Goal: Use online tool/utility: Utilize a website feature to perform a specific function

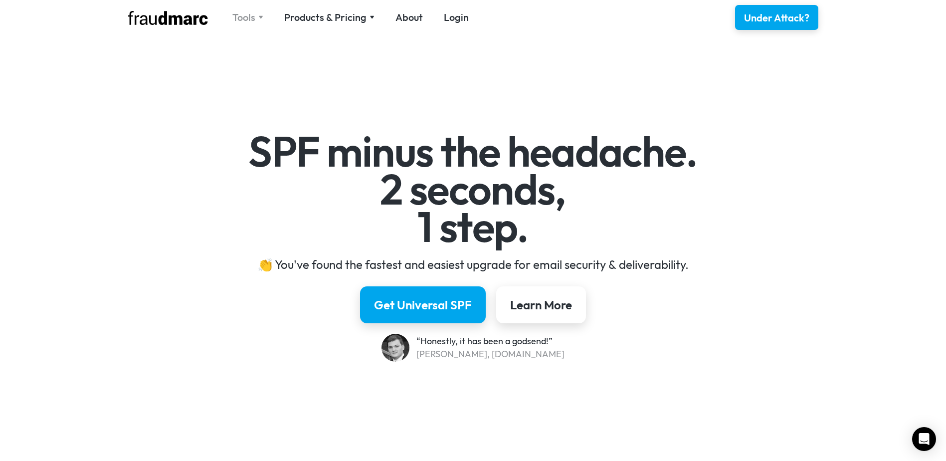
click at [253, 17] on div "Tools" at bounding box center [243, 17] width 23 height 14
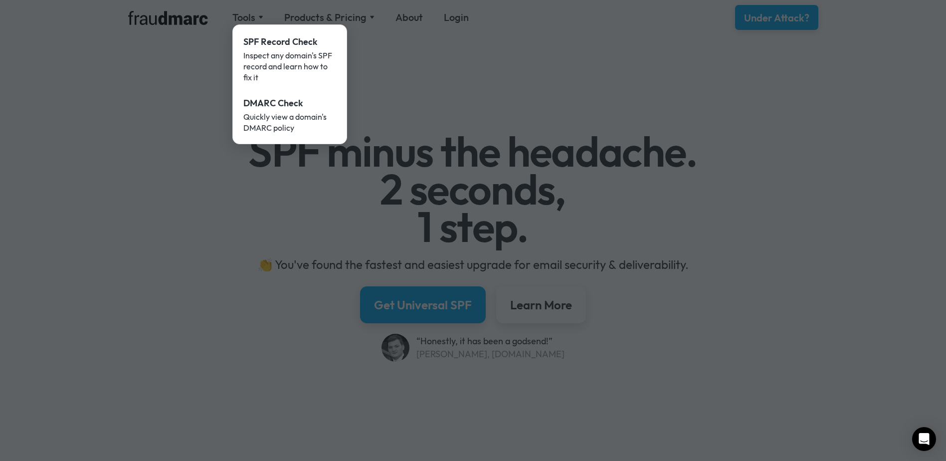
click at [385, 70] on div at bounding box center [473, 230] width 946 height 461
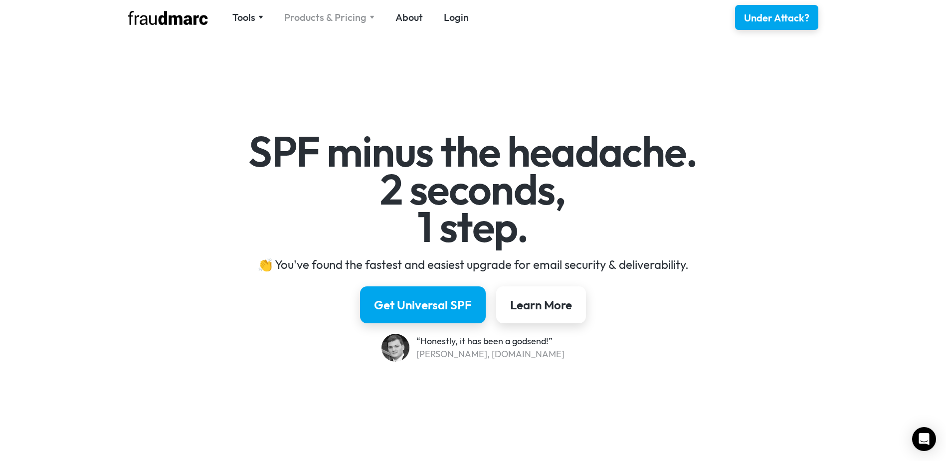
click at [344, 21] on div "Products & Pricing" at bounding box center [325, 17] width 82 height 14
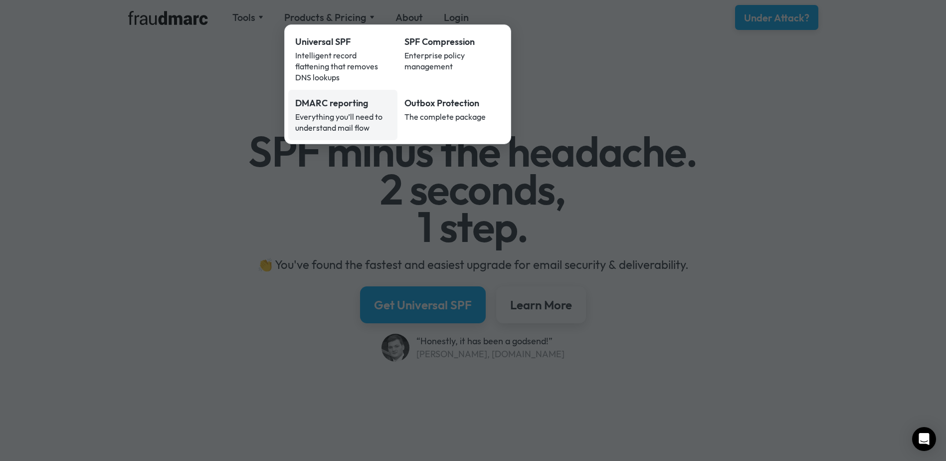
click at [360, 111] on div "Everything you’ll need to understand mail flow" at bounding box center [343, 122] width 96 height 22
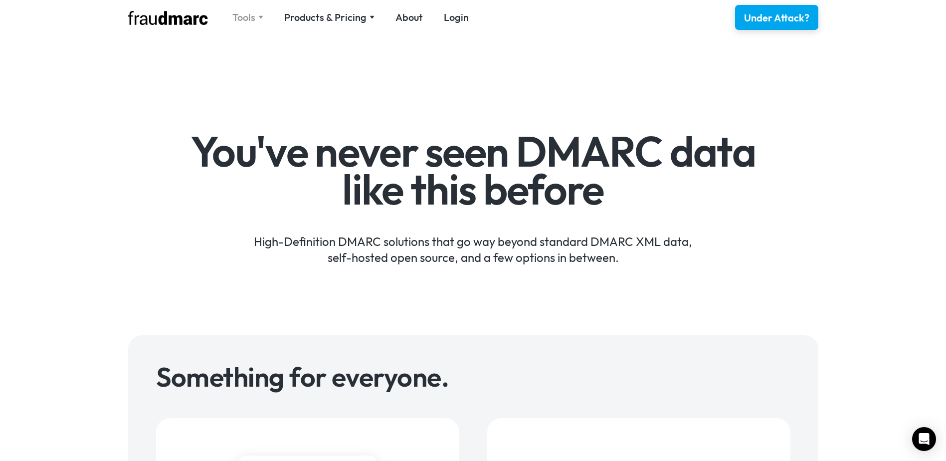
click at [256, 17] on div "Tools" at bounding box center [247, 17] width 31 height 14
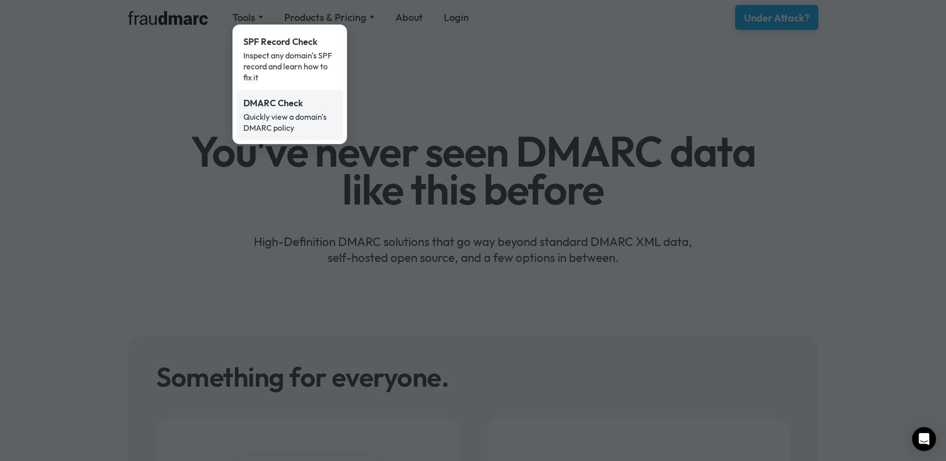
click at [279, 120] on div "Quickly view a domain's DMARC policy" at bounding box center [289, 122] width 93 height 22
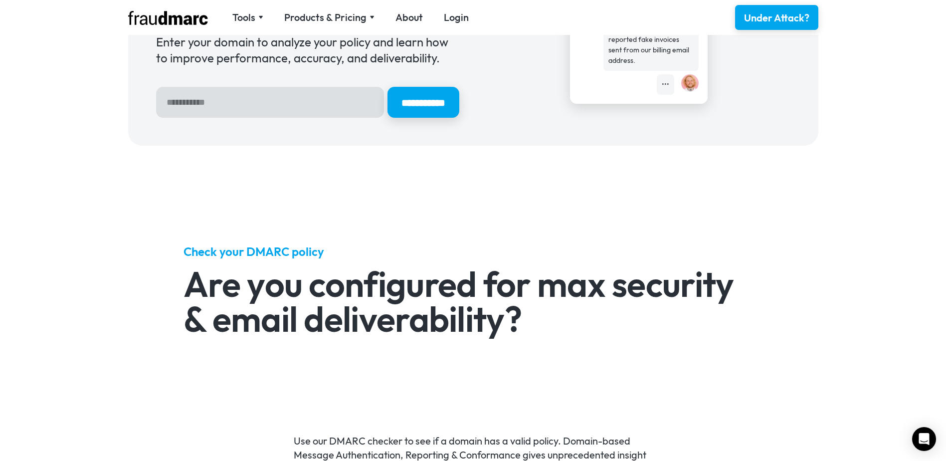
scroll to position [132, 0]
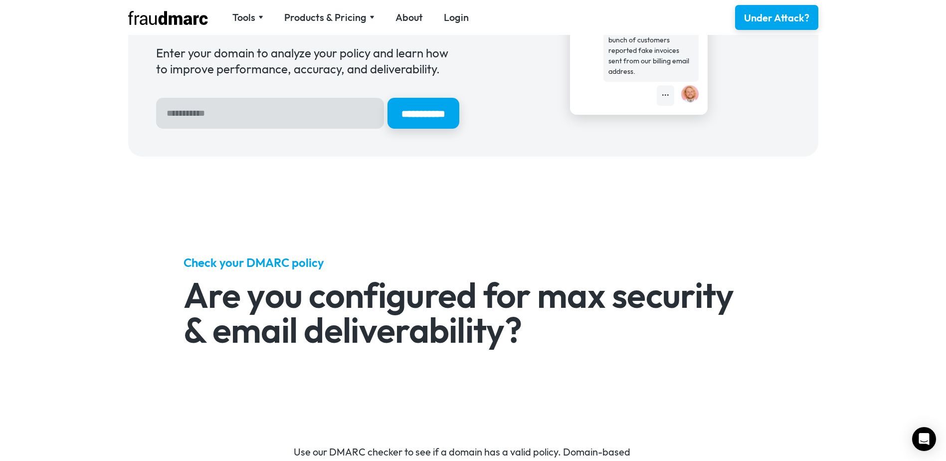
click at [243, 124] on input "Hero Sign Up Form" at bounding box center [270, 113] width 228 height 31
type input "*******"
click at [387, 98] on input "**********" at bounding box center [423, 113] width 72 height 31
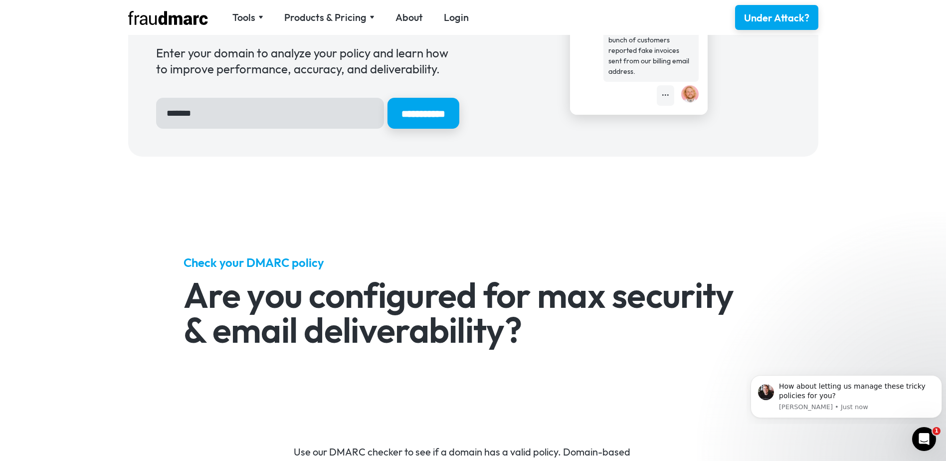
scroll to position [0, 0]
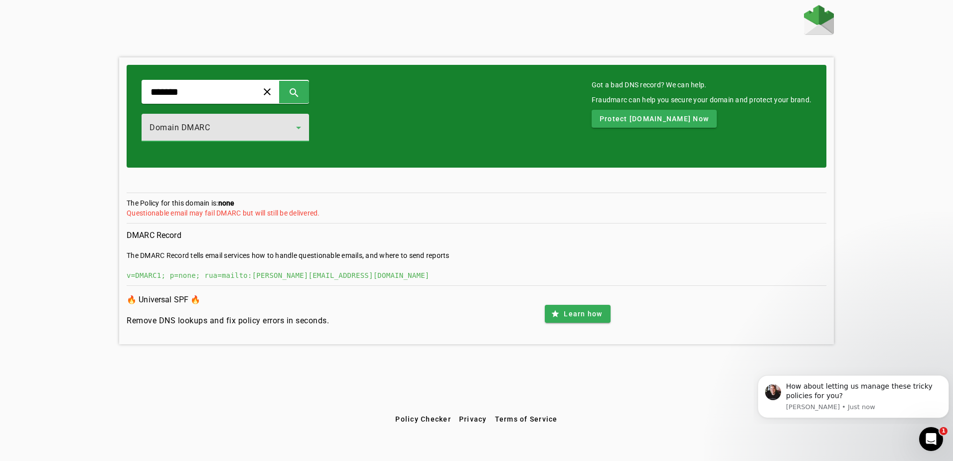
click at [305, 126] on icon at bounding box center [299, 128] width 12 height 12
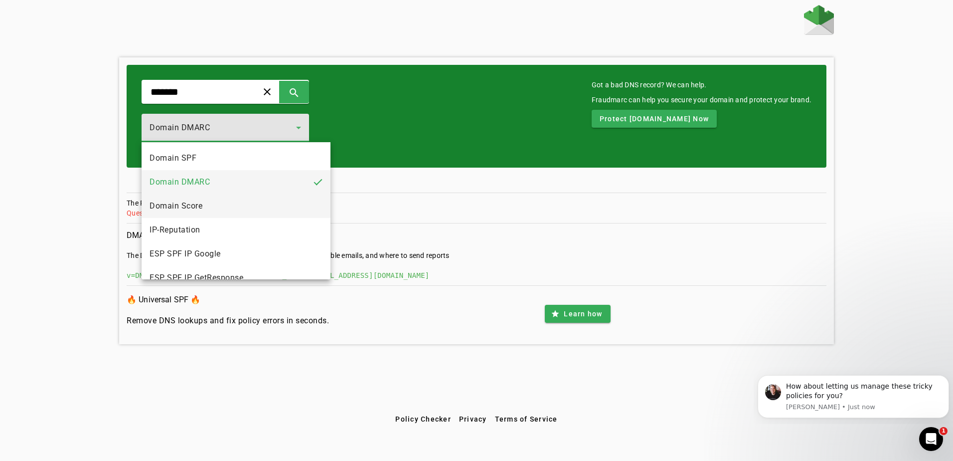
click at [287, 205] on mat-option "Domain Score" at bounding box center [236, 206] width 189 height 24
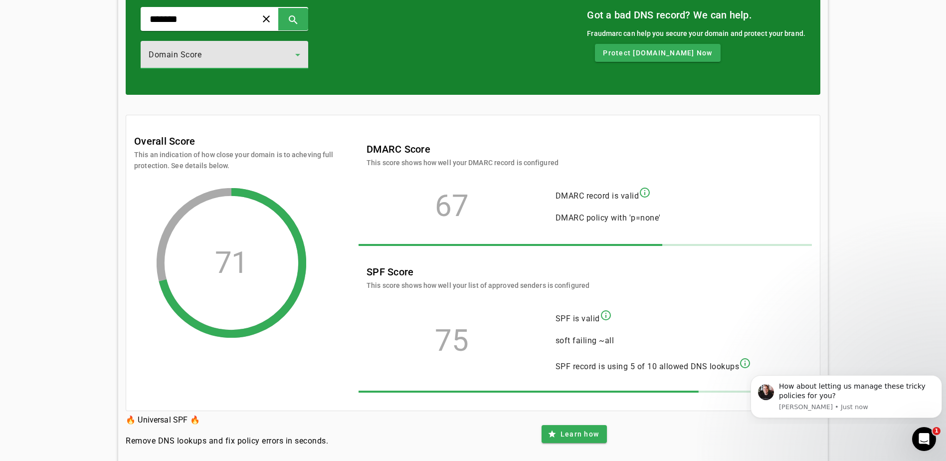
scroll to position [98, 0]
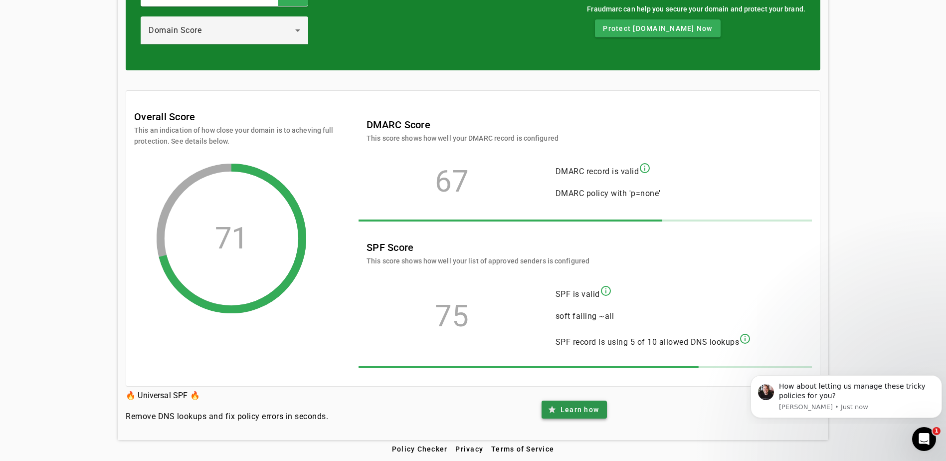
click at [578, 403] on span at bounding box center [573, 409] width 65 height 24
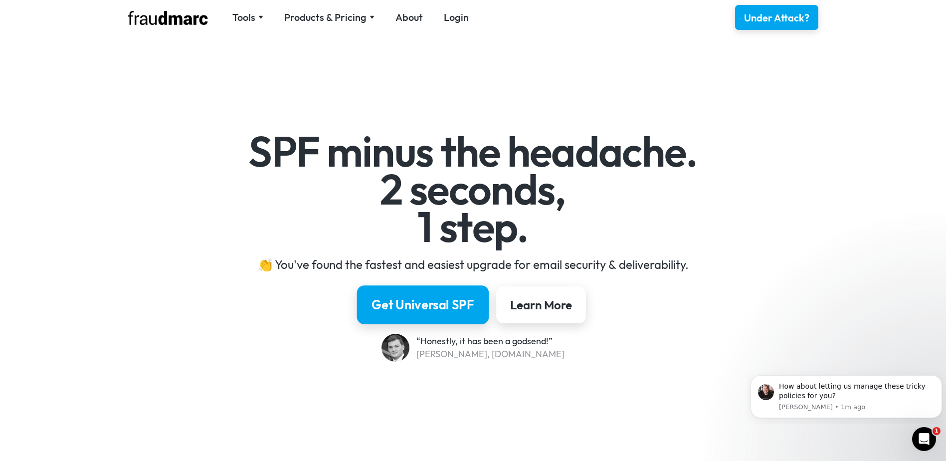
click at [439, 289] on link "Get Universal SPF" at bounding box center [423, 304] width 132 height 39
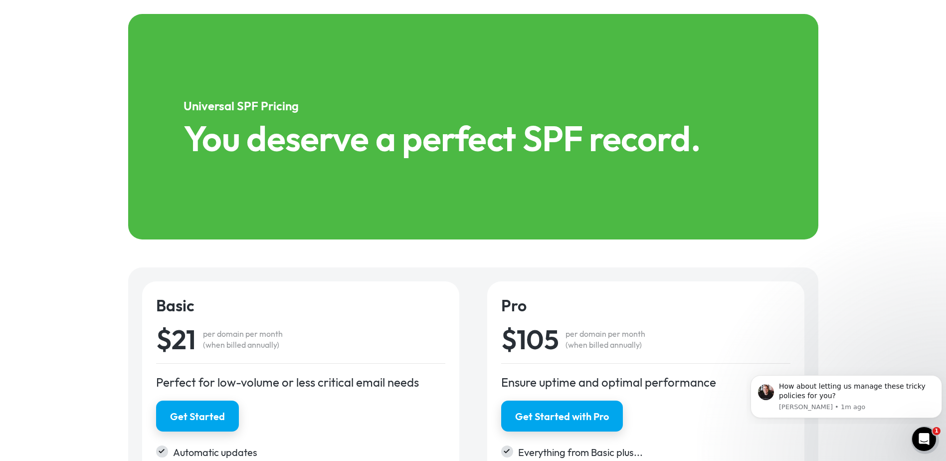
scroll to position [1390, 0]
